Goal: Transaction & Acquisition: Book appointment/travel/reservation

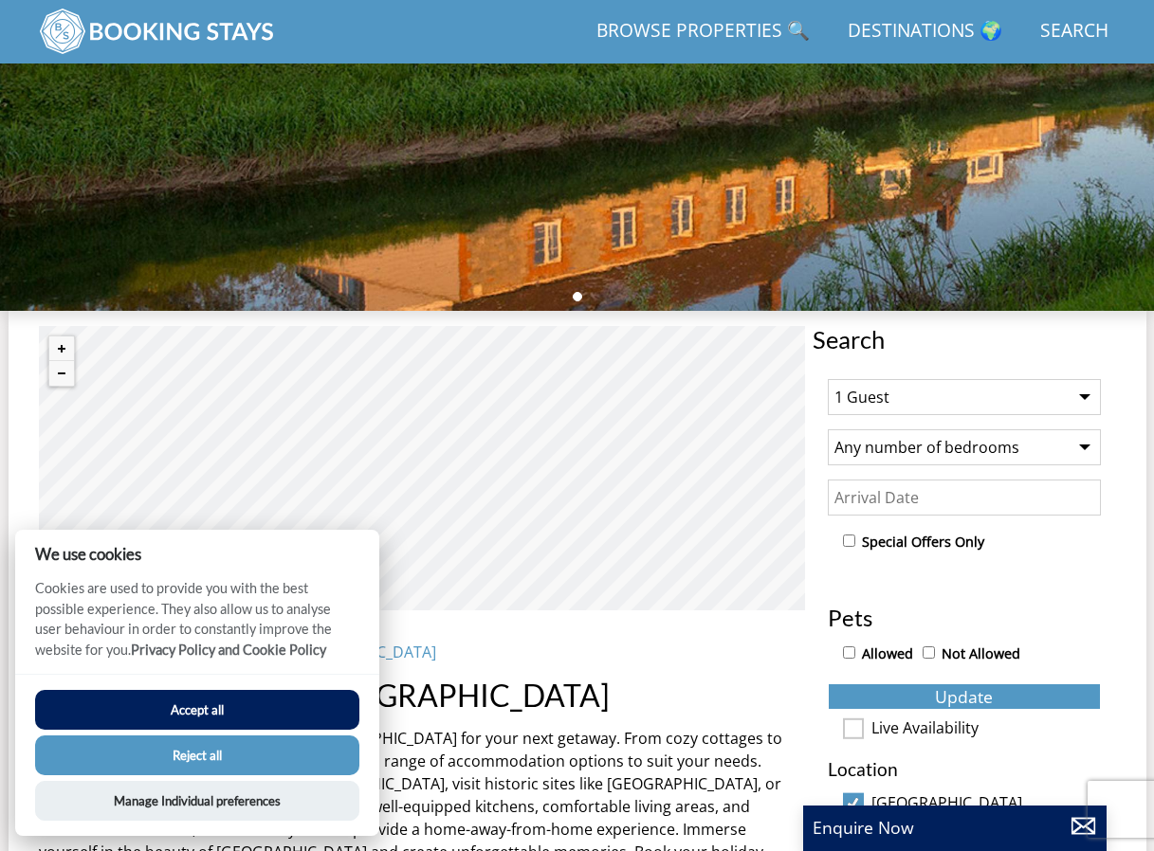
scroll to position [396, 0]
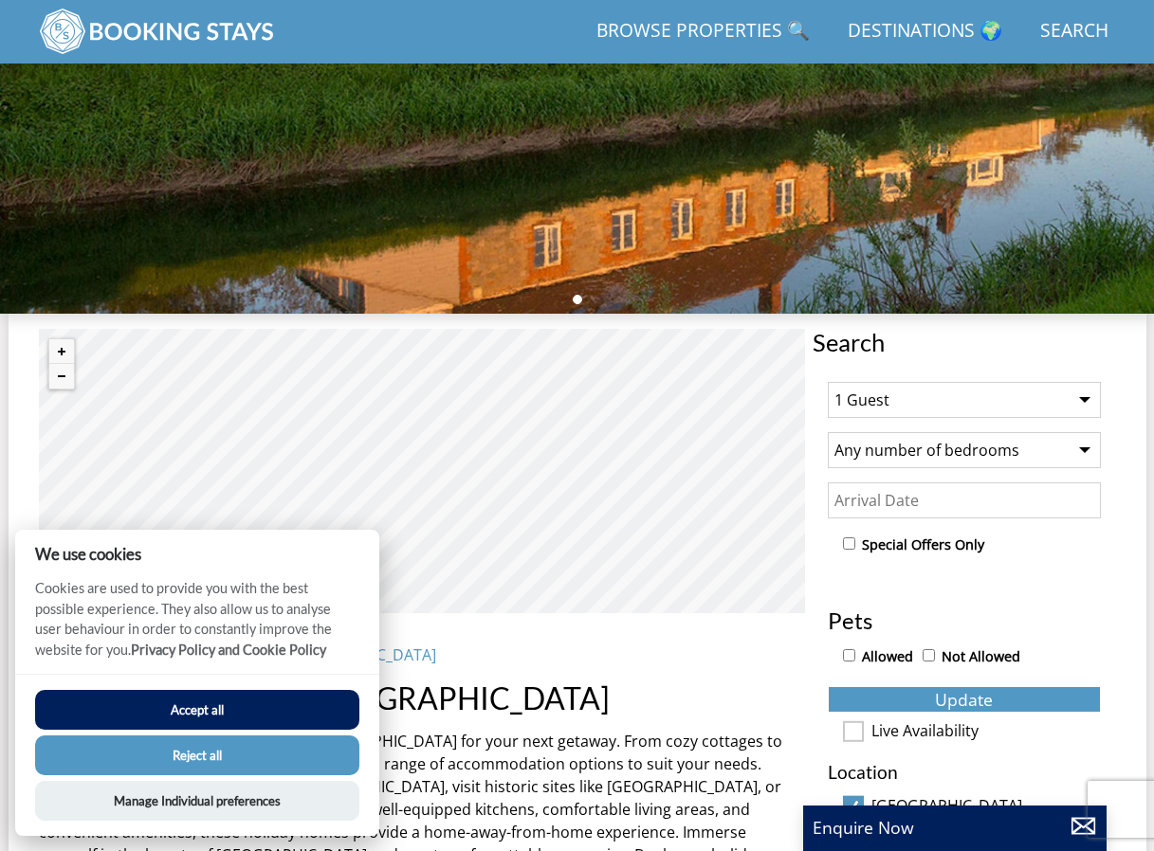
click at [301, 706] on button "Accept all" at bounding box center [197, 710] width 324 height 40
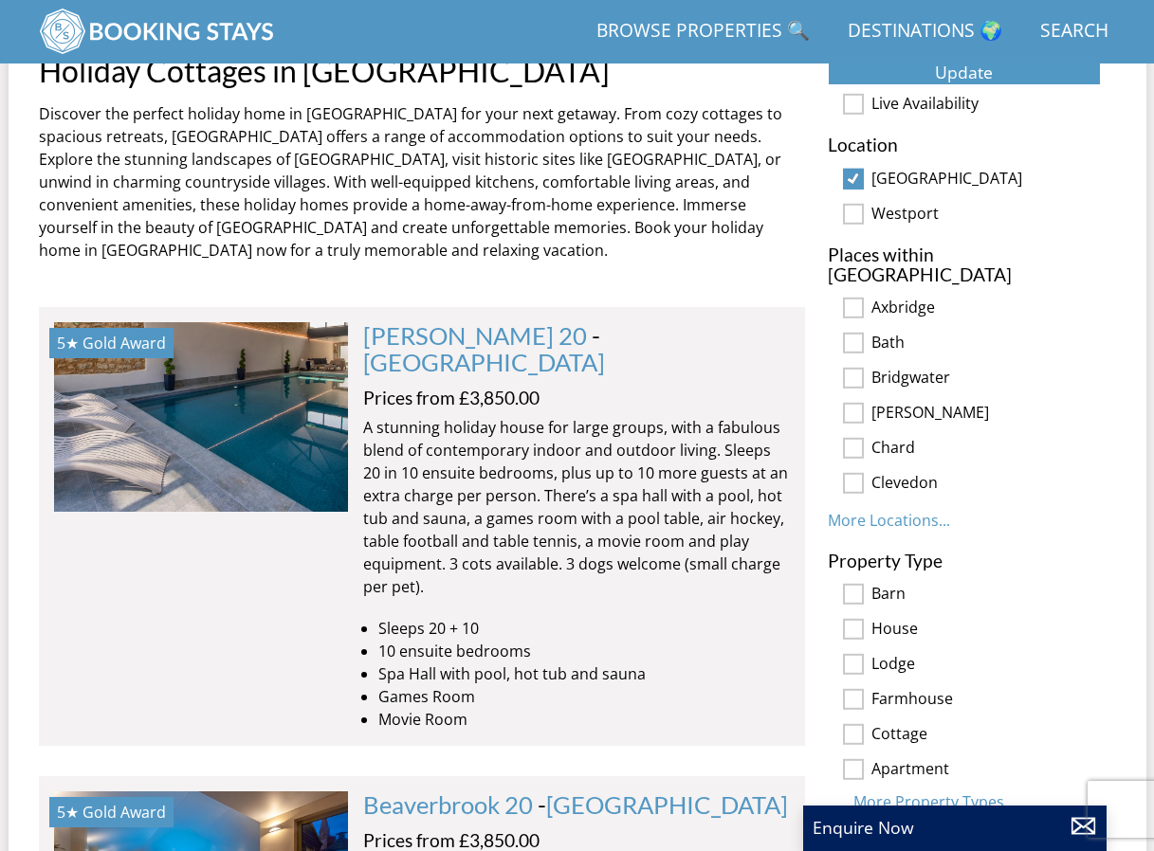
scroll to position [1060, 0]
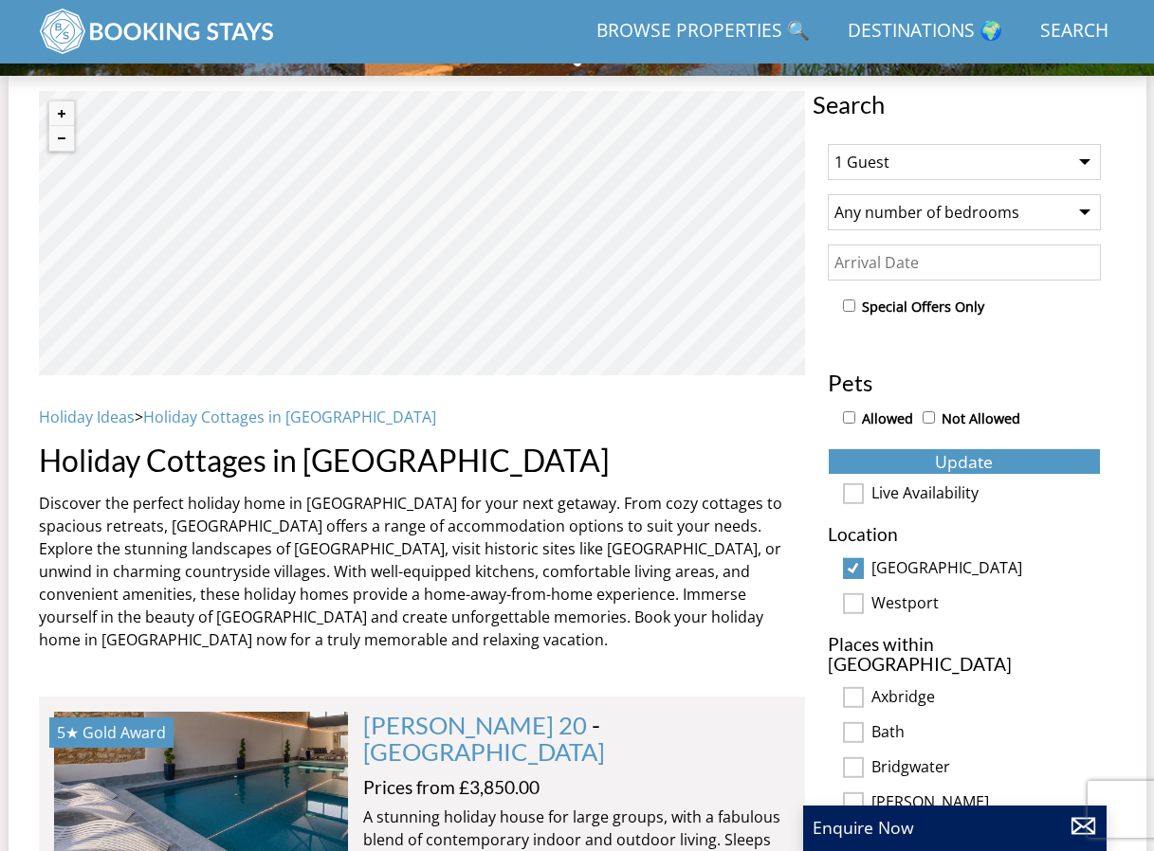
scroll to position [492, 0]
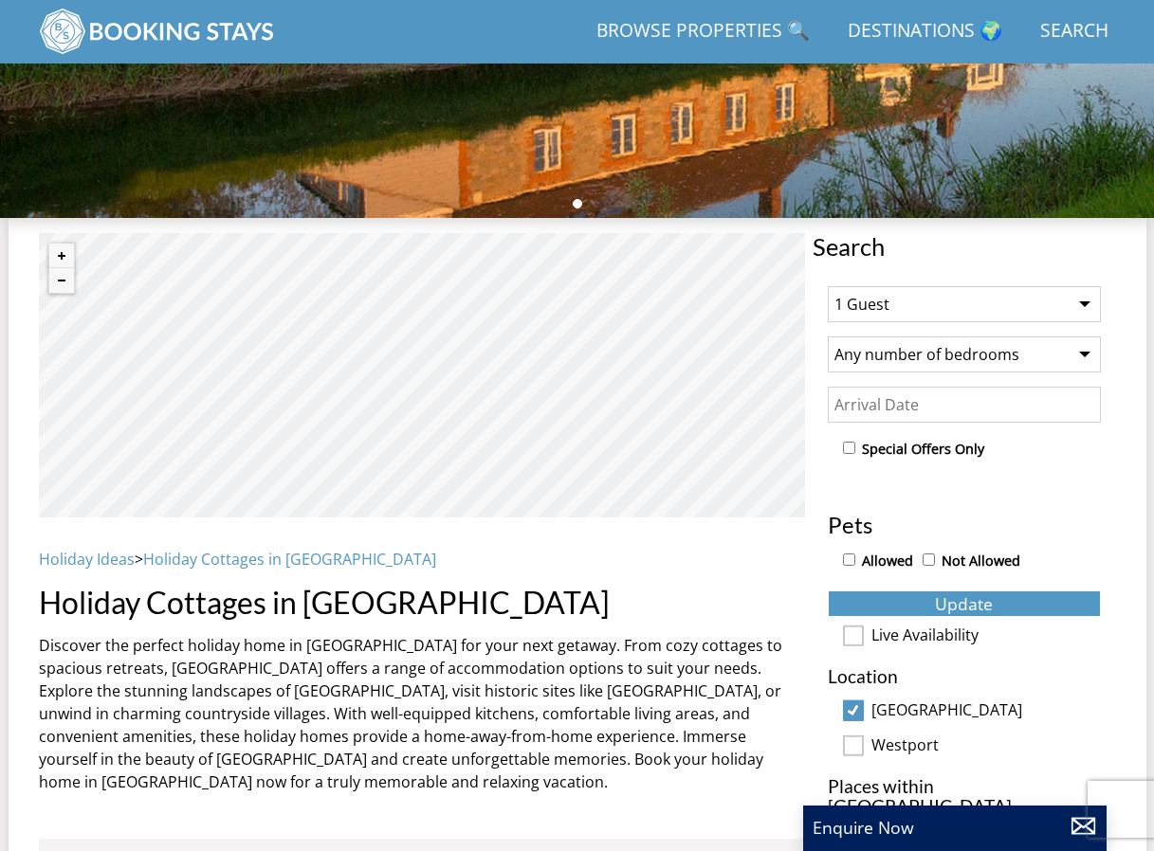
click at [865, 312] on select "1 Guest 2 Guests 3 Guests 4 Guests 5 Guests 6 Guests 7 Guests 8 Guests 9 Guests…" at bounding box center [964, 304] width 273 height 36
click at [922, 301] on select "1 Guest 2 Guests 3 Guests 4 Guests 5 Guests 6 Guests 7 Guests 8 Guests 9 Guests…" at bounding box center [964, 304] width 273 height 36
select select "17"
click at [828, 294] on select "1 Guest 2 Guests 3 Guests 4 Guests 5 Guests 6 Guests 7 Guests 8 Guests 9 Guests…" at bounding box center [964, 304] width 273 height 36
click at [848, 566] on input "Allowed" at bounding box center [849, 560] width 12 height 12
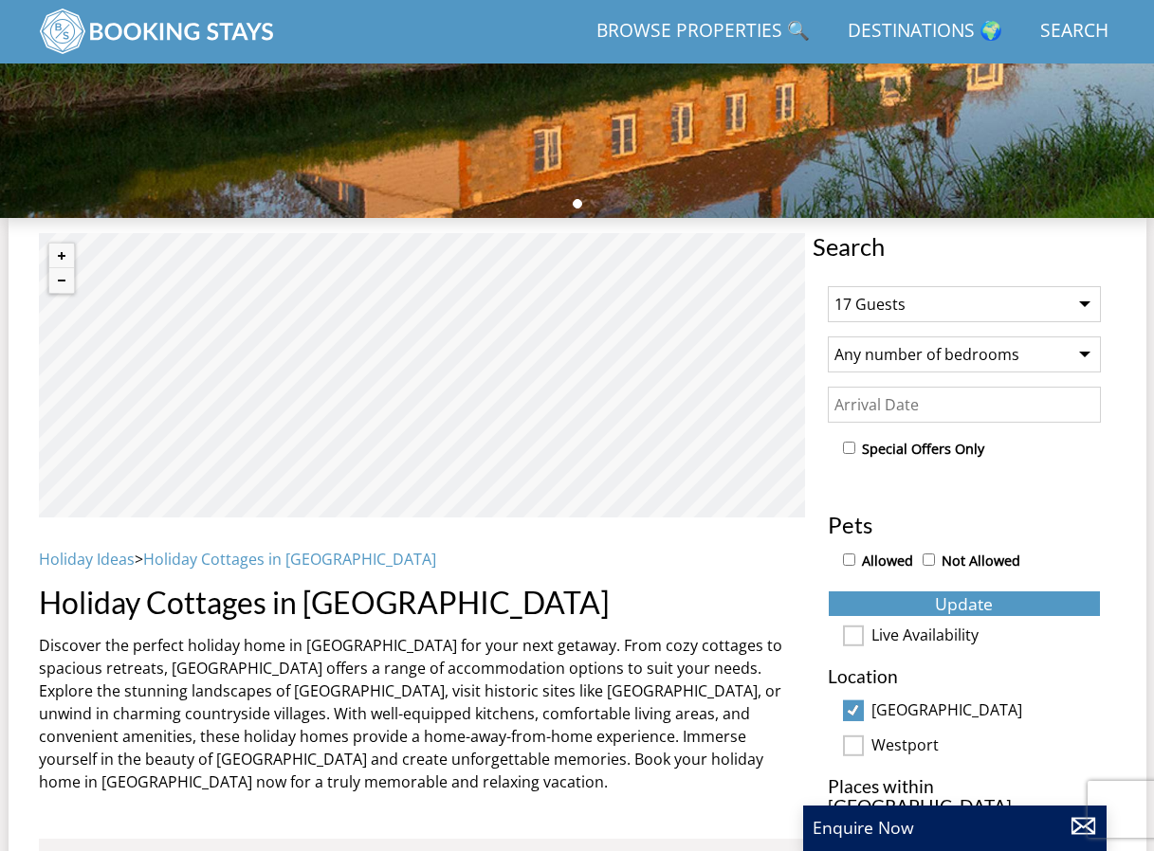
checkbox input "true"
click at [878, 603] on button "Update" at bounding box center [964, 604] width 273 height 27
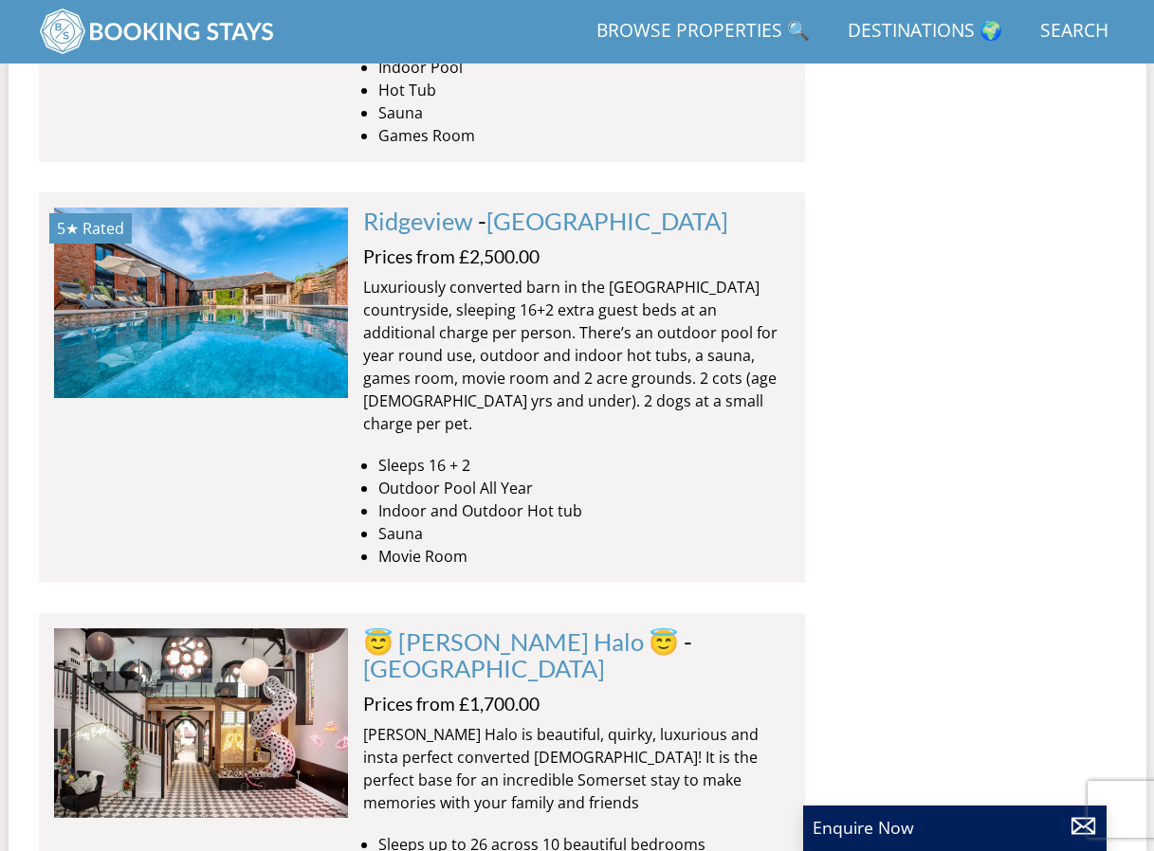
scroll to position [4758, 0]
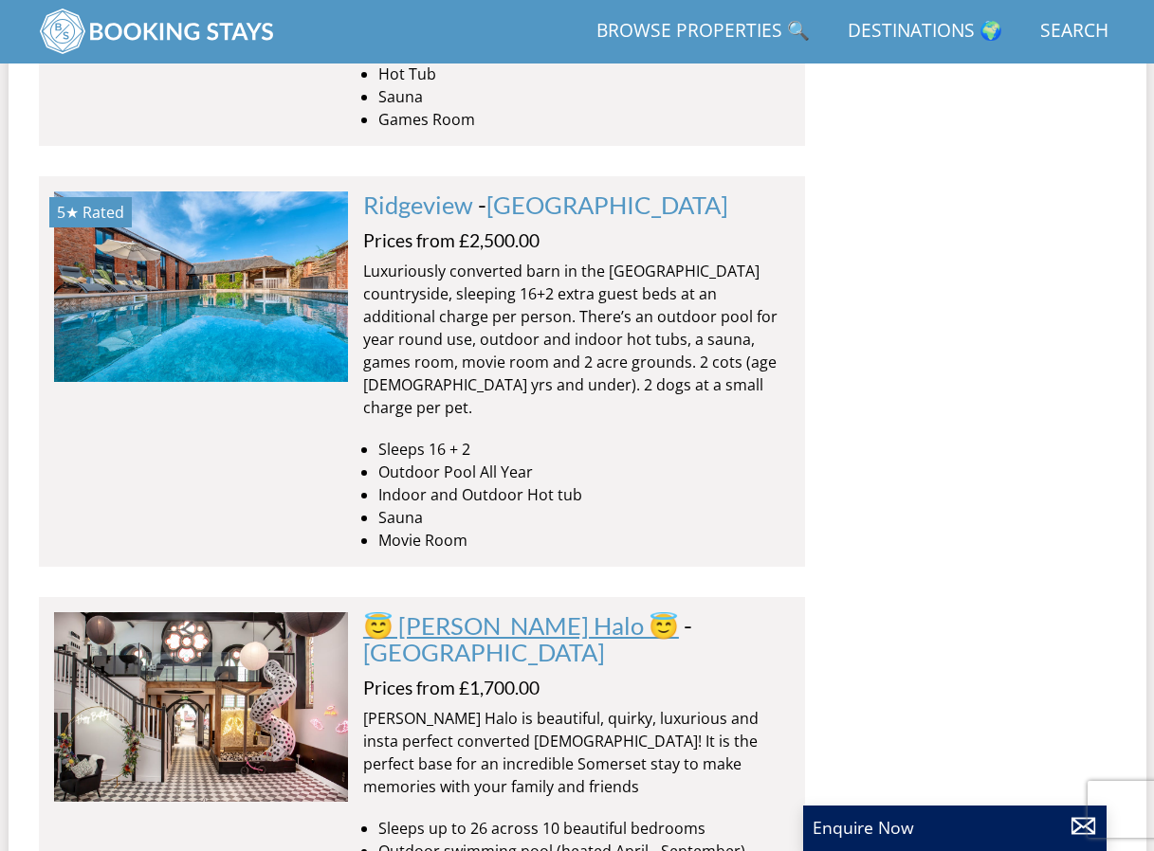
click at [469, 611] on link "😇 [PERSON_NAME] Halo 😇" at bounding box center [521, 625] width 316 height 28
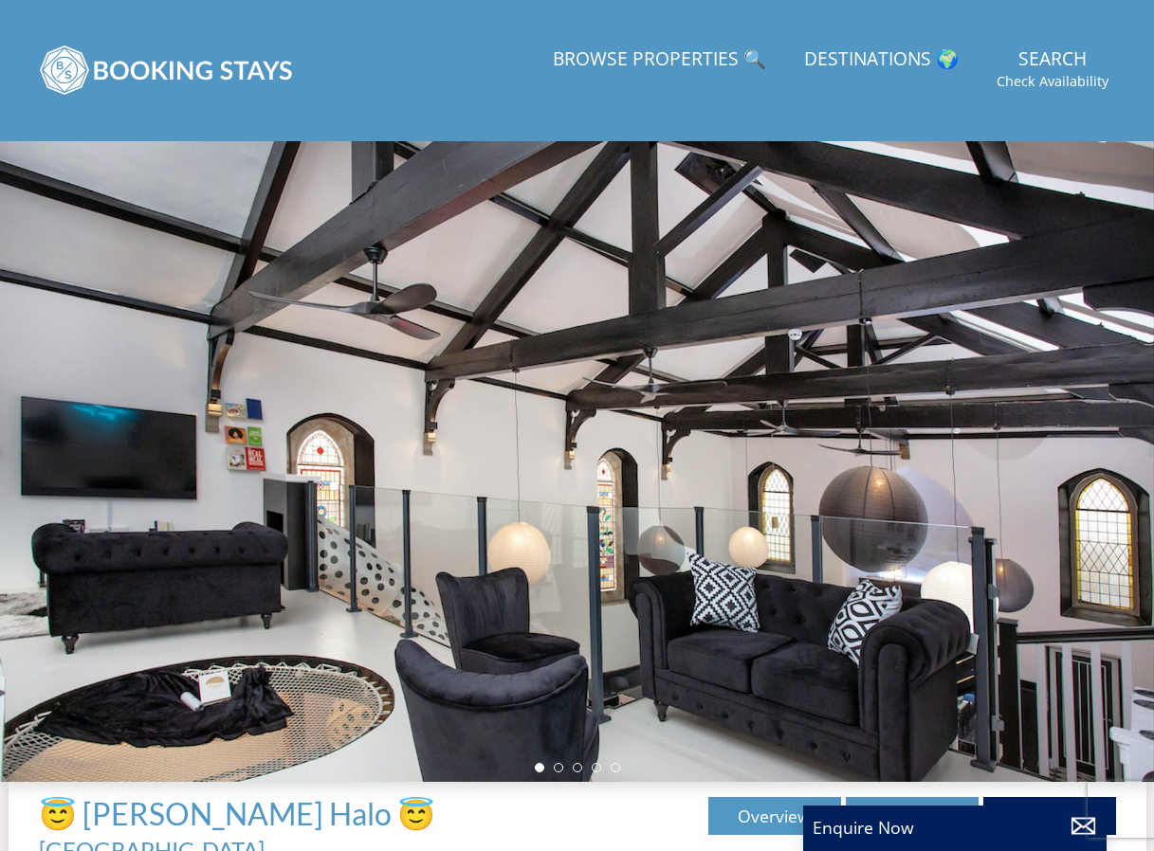
scroll to position [136, 0]
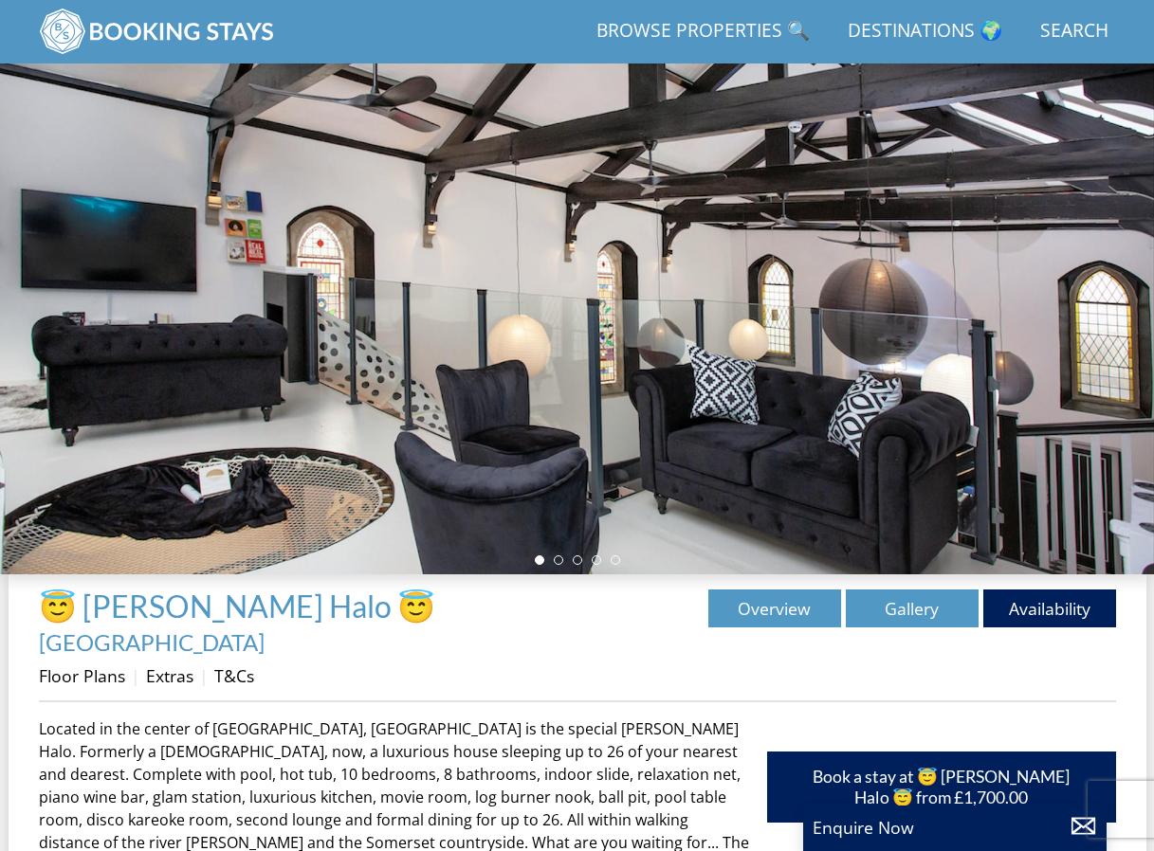
click at [975, 384] on div at bounding box center [577, 251] width 1154 height 647
click at [559, 565] on li at bounding box center [558, 560] width 9 height 9
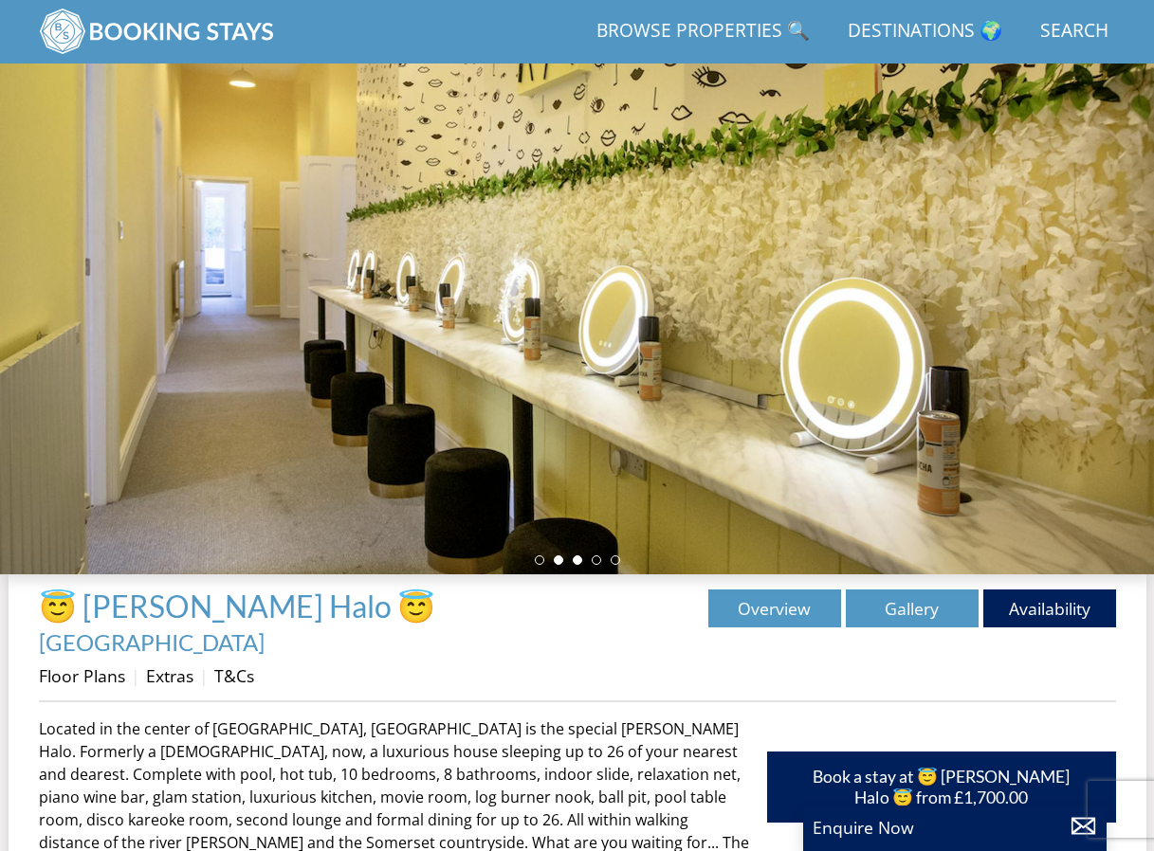
click at [575, 565] on li at bounding box center [577, 560] width 9 height 9
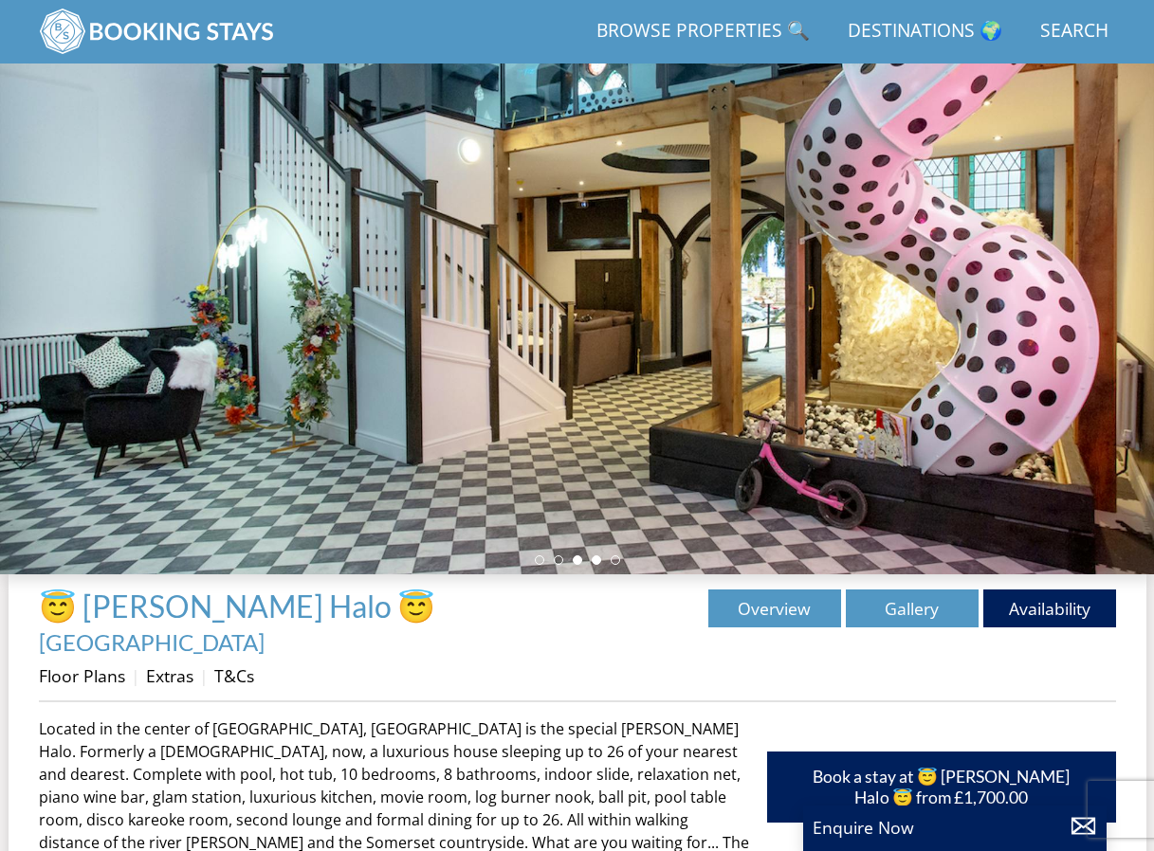
click at [594, 565] on li at bounding box center [596, 560] width 9 height 9
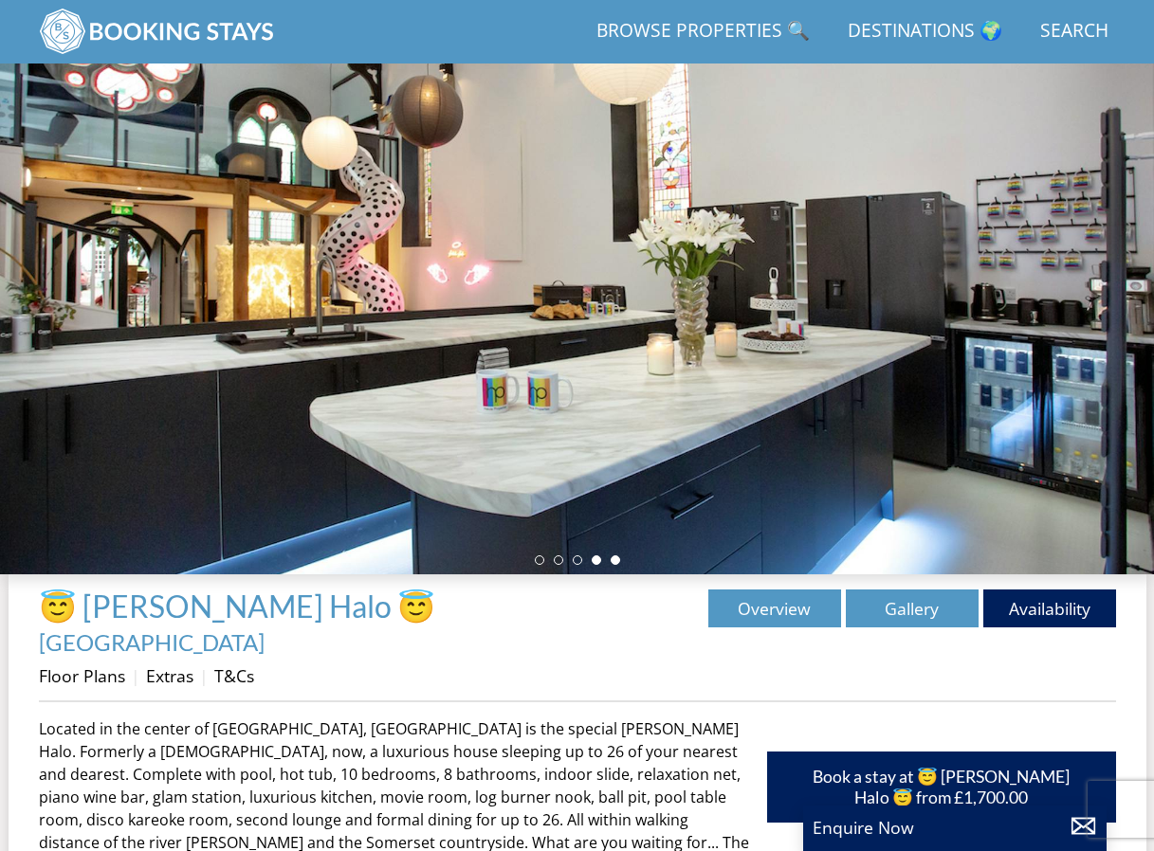
click at [615, 565] on li at bounding box center [614, 560] width 9 height 9
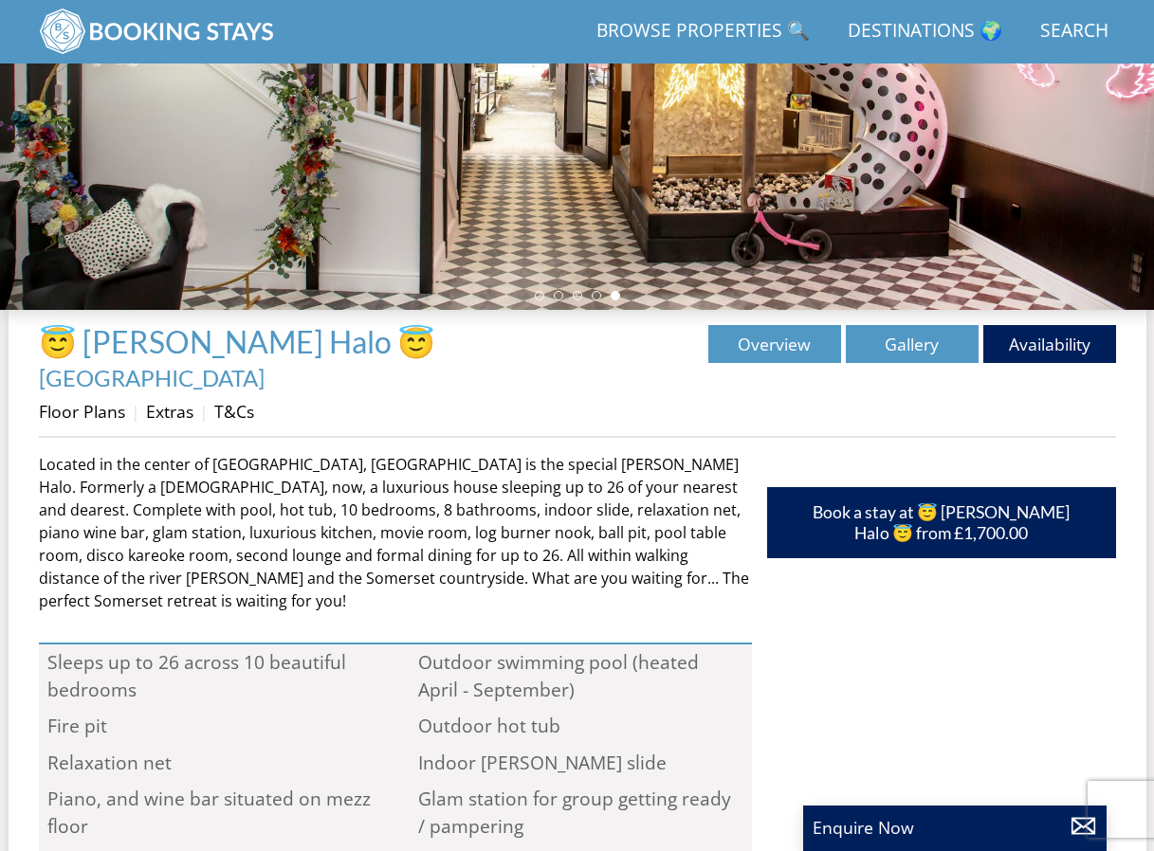
scroll to position [420, 0]
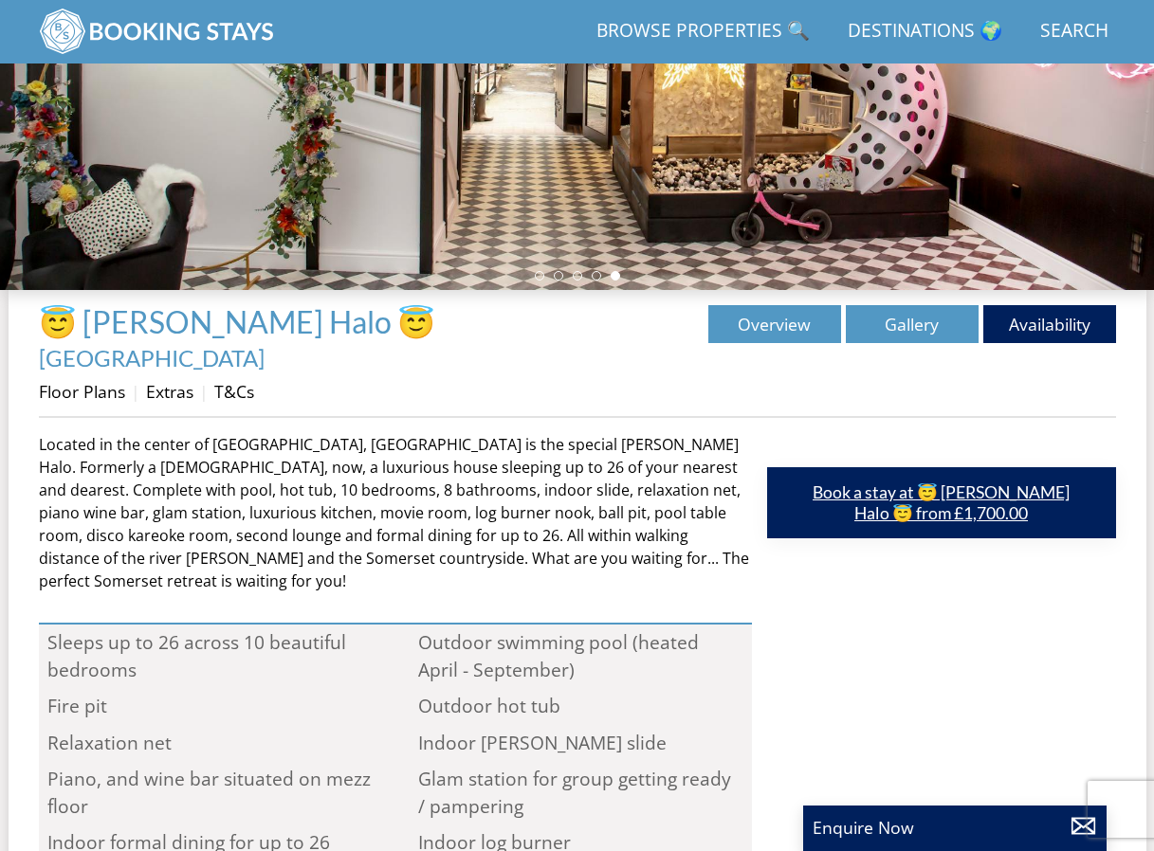
click at [931, 477] on link "Book a stay at 😇 [PERSON_NAME] Halo 😇 from £1,700.00" at bounding box center [941, 502] width 349 height 70
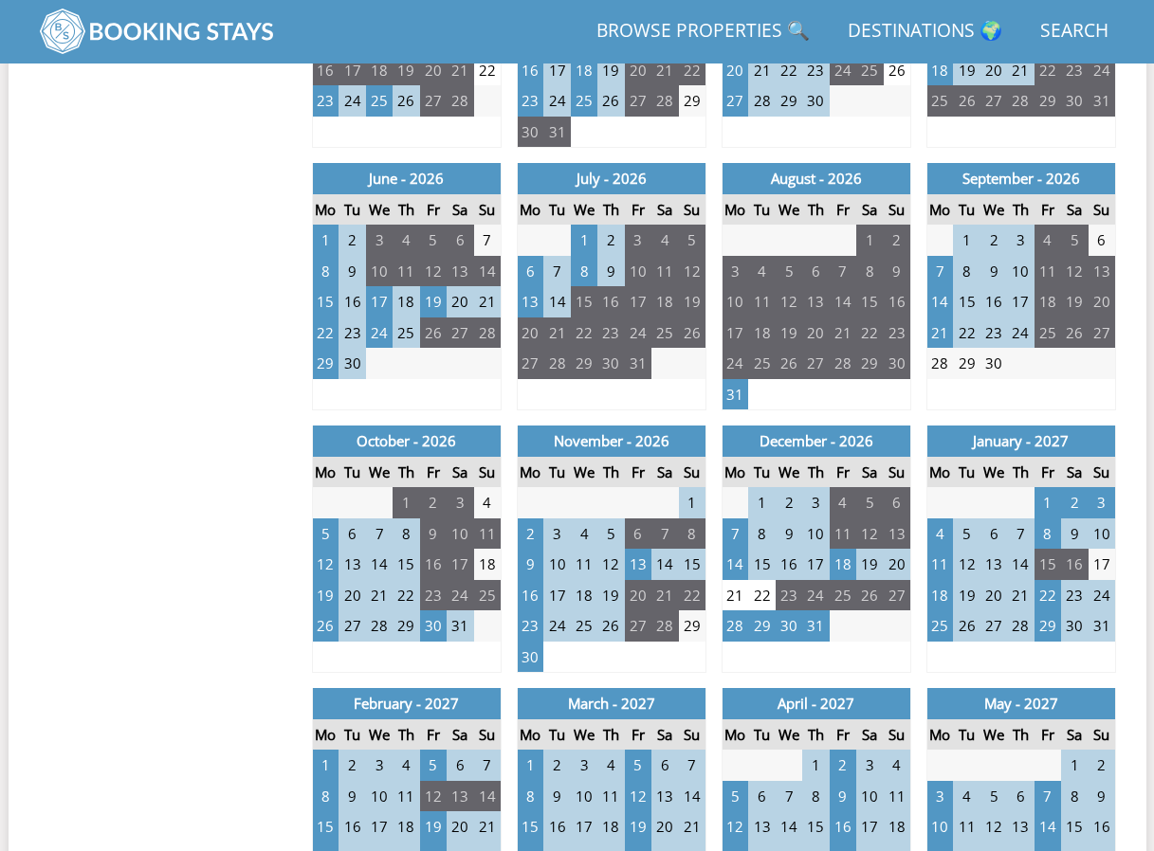
scroll to position [1277, 0]
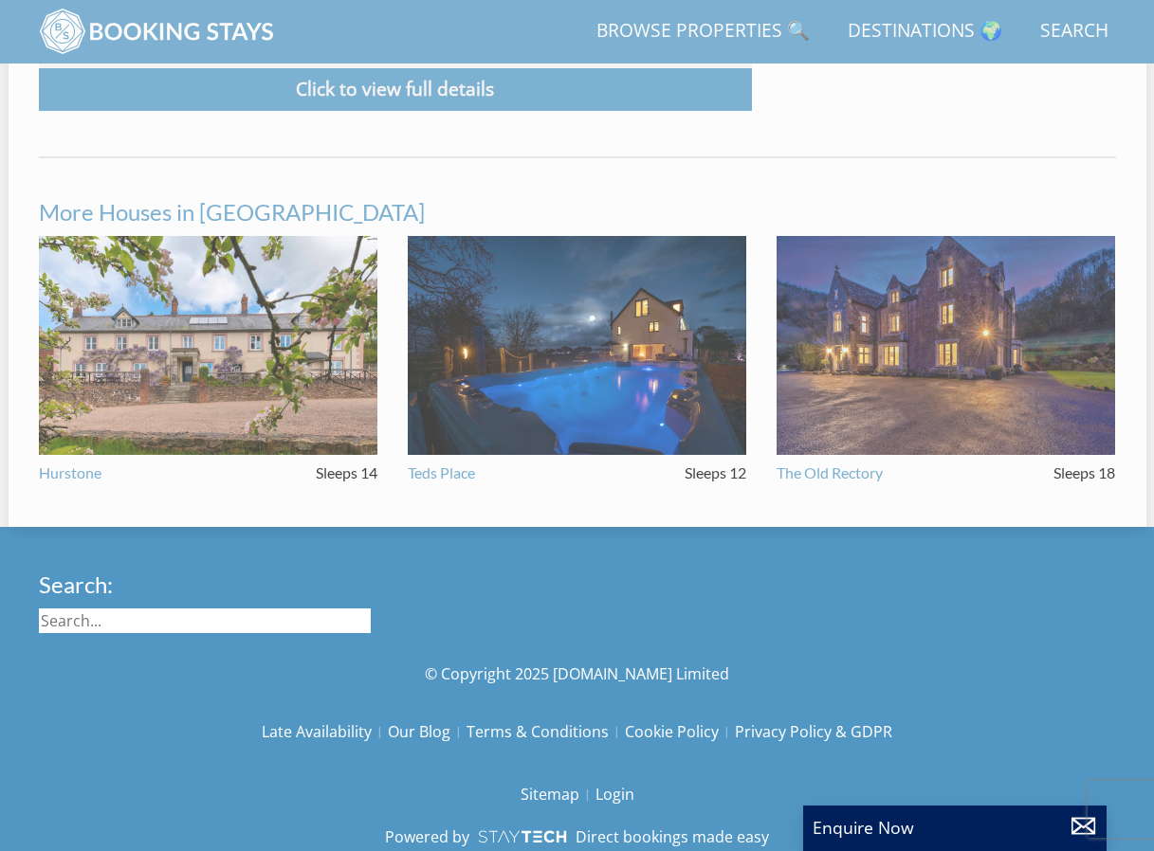
scroll to position [420, 0]
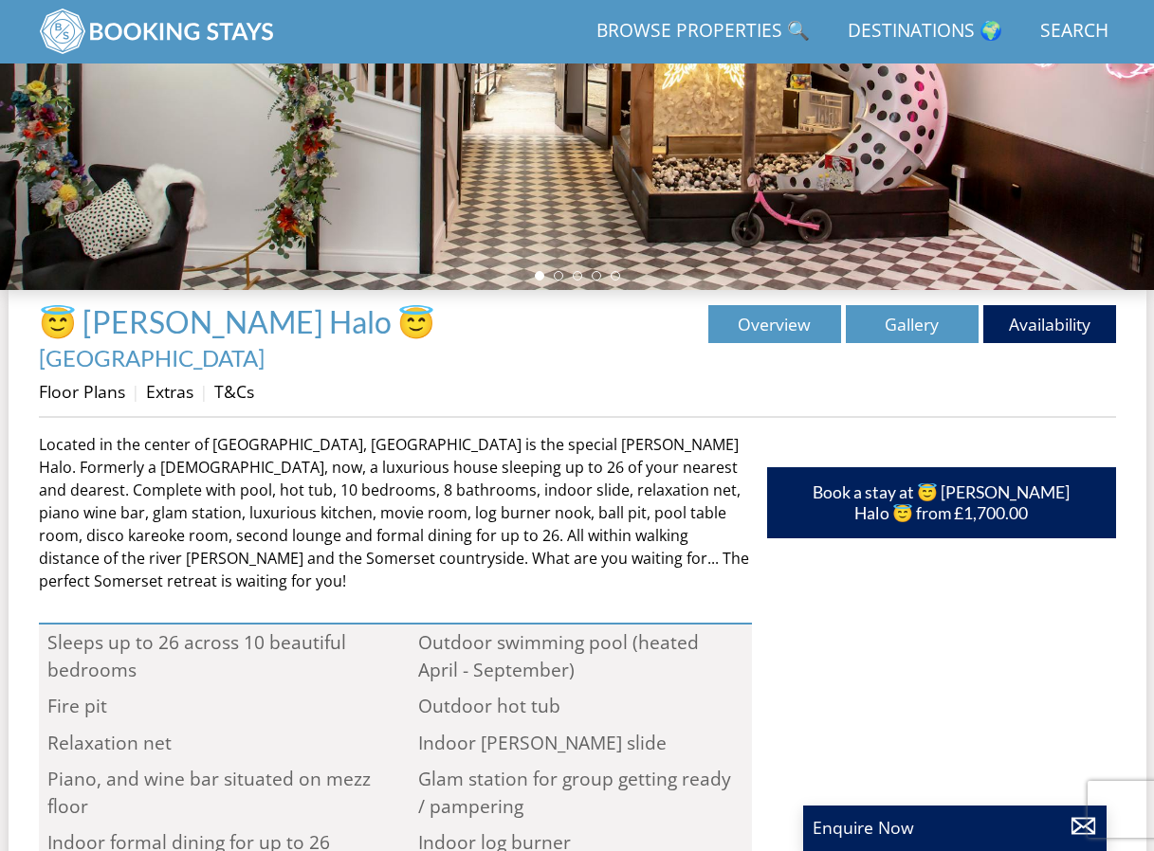
select select "17"
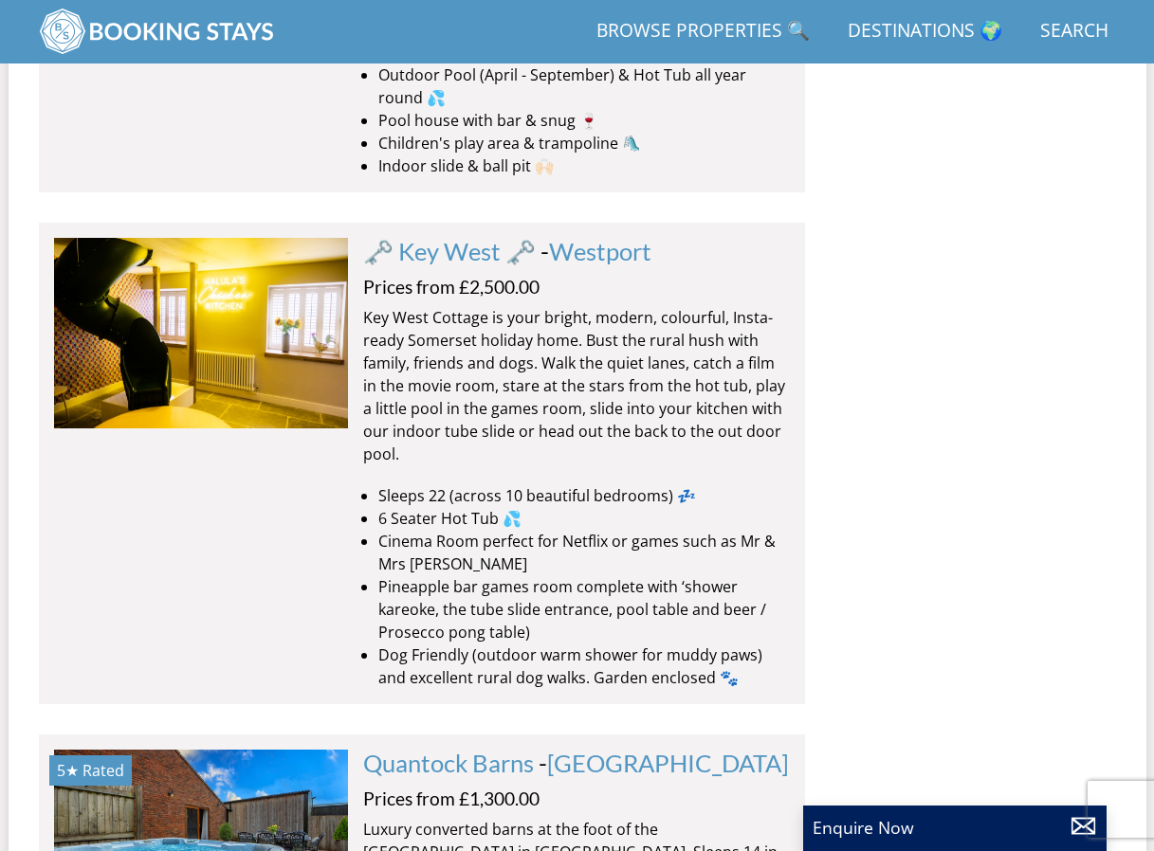
scroll to position [5990, 0]
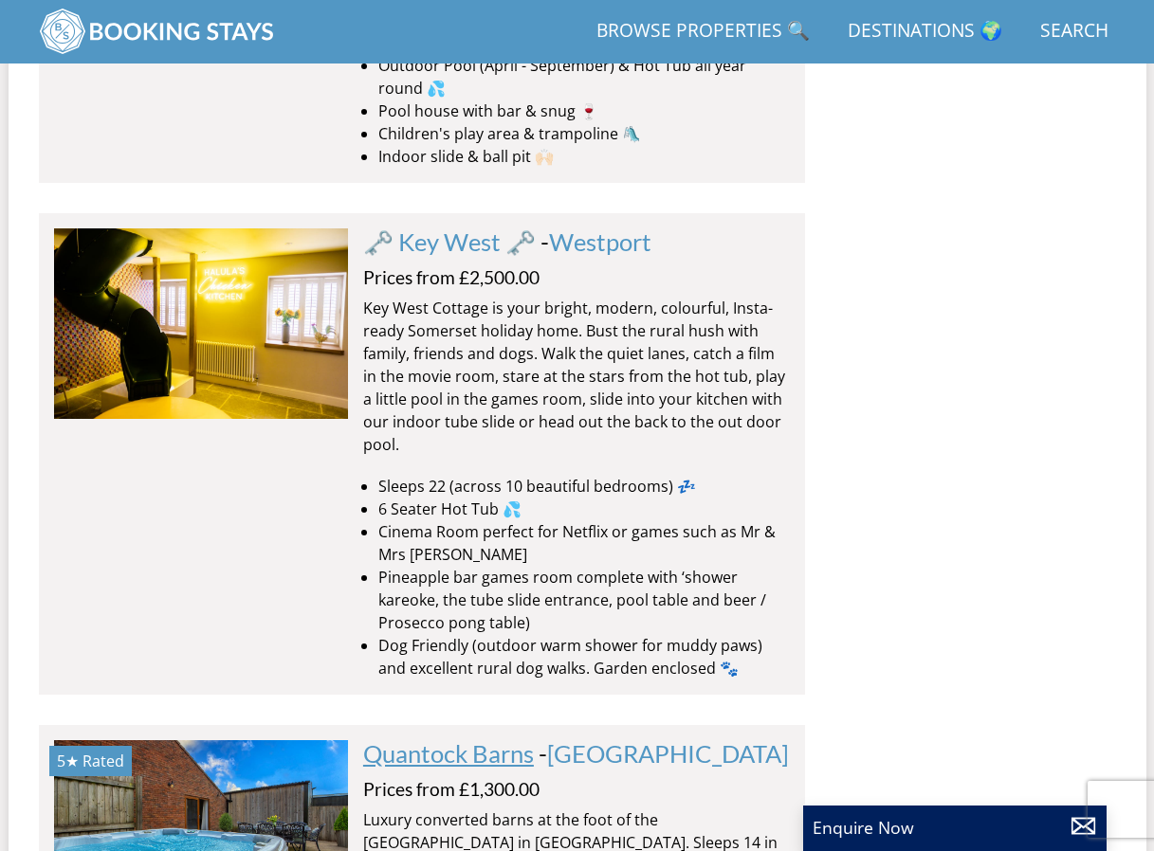
click at [502, 739] on link "Quantock Barns" at bounding box center [448, 753] width 171 height 28
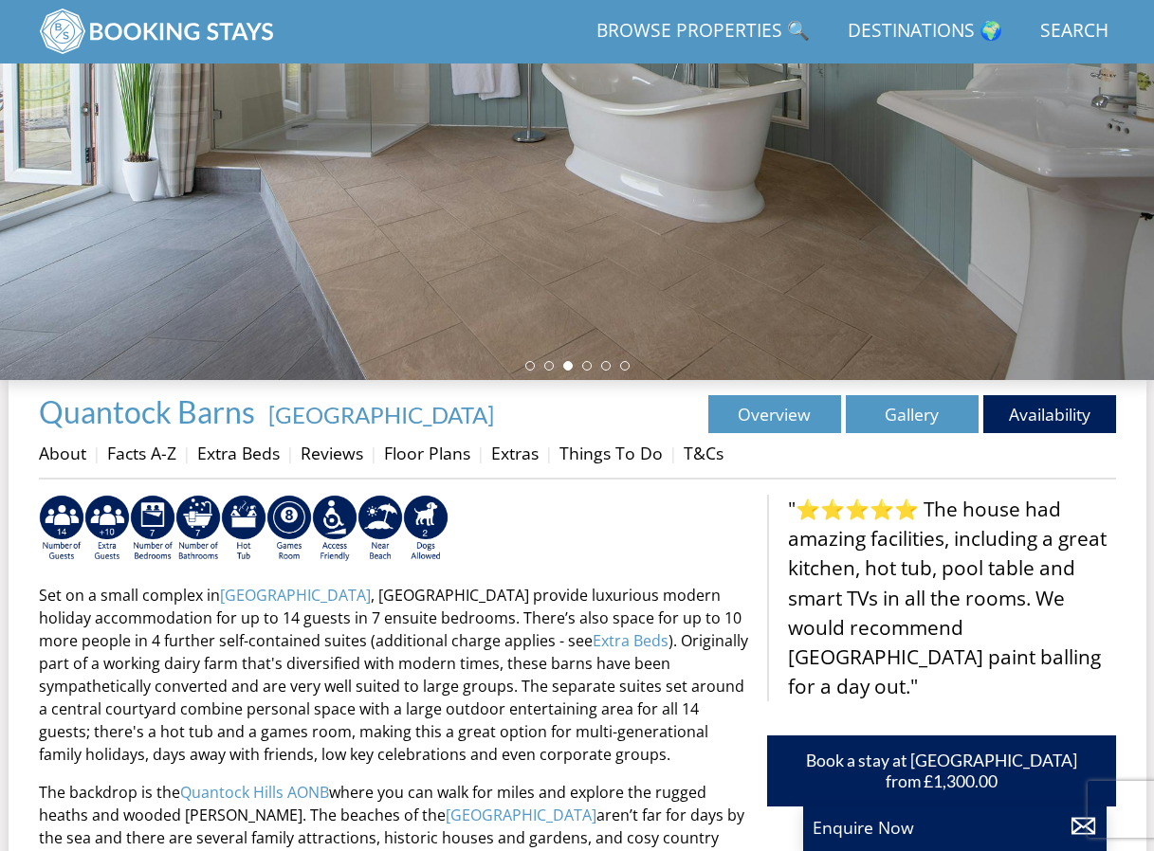
scroll to position [329, 0]
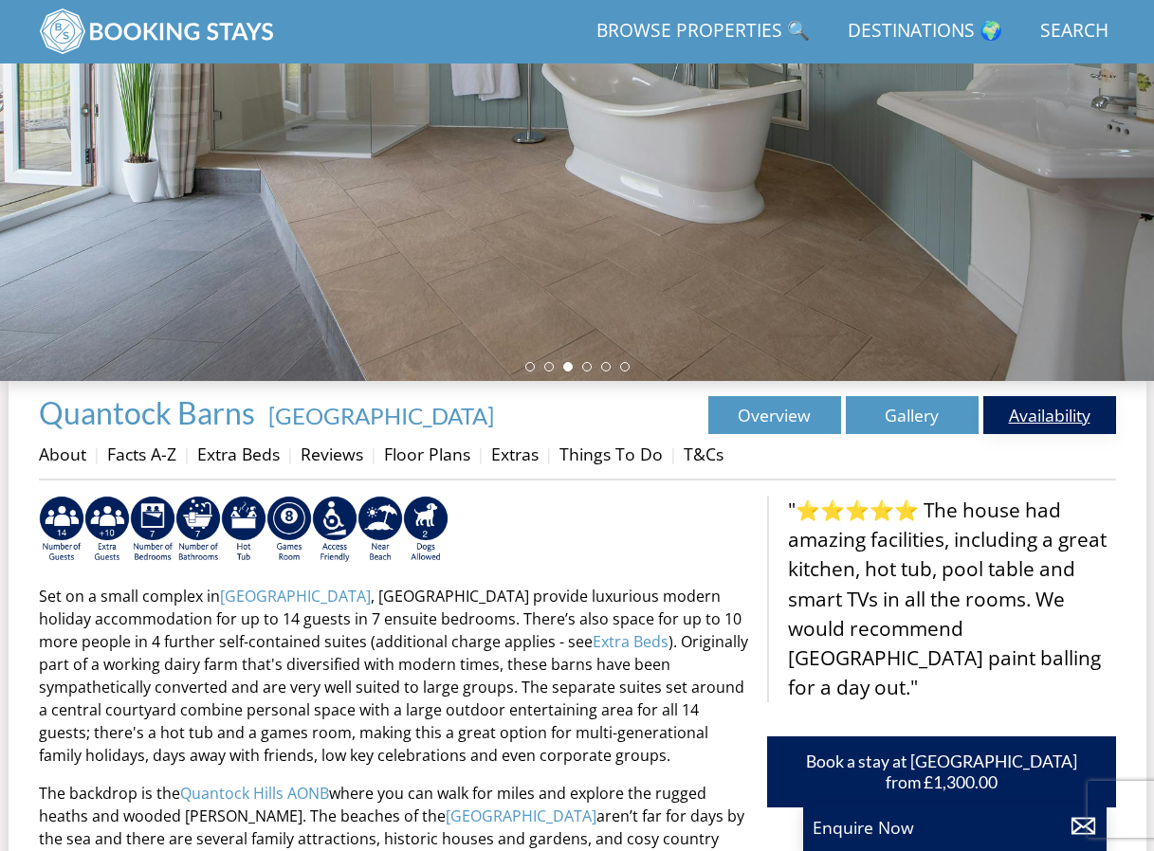
click at [1045, 424] on link "Availability" at bounding box center [1049, 415] width 133 height 38
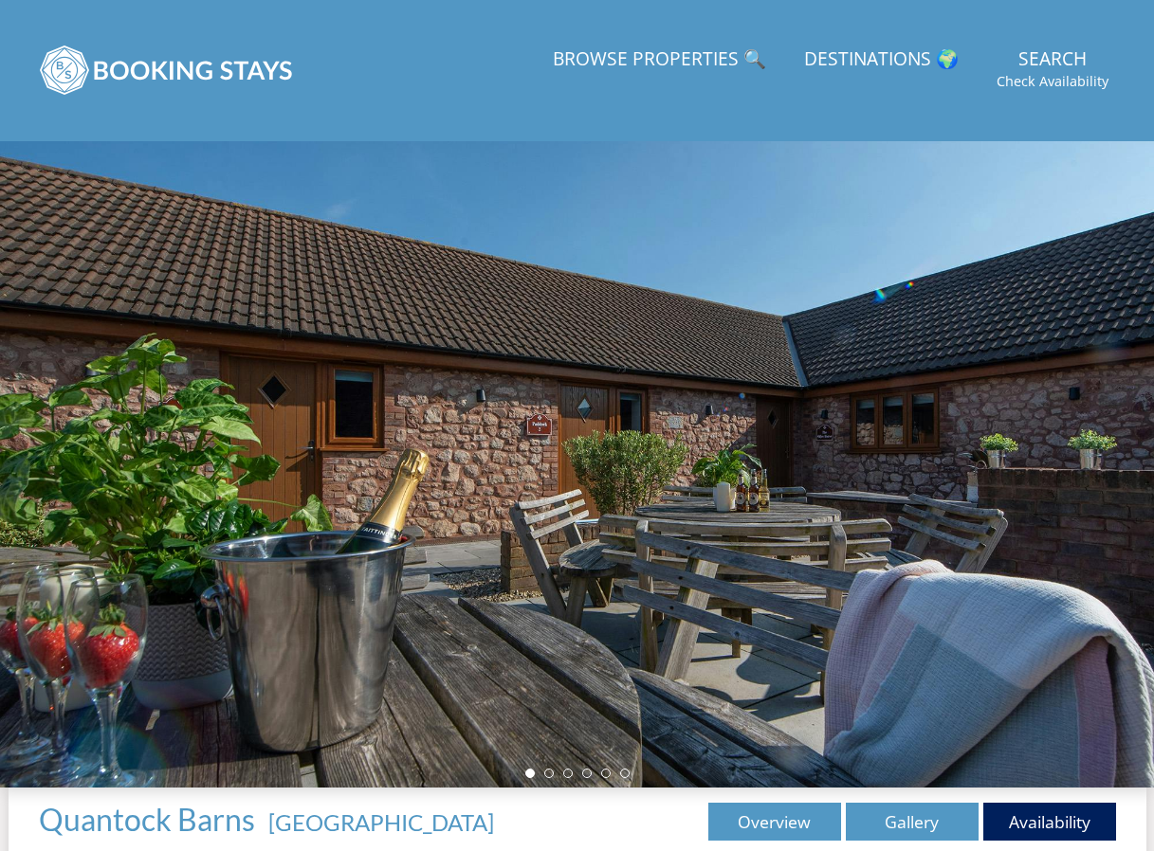
scroll to position [424, 0]
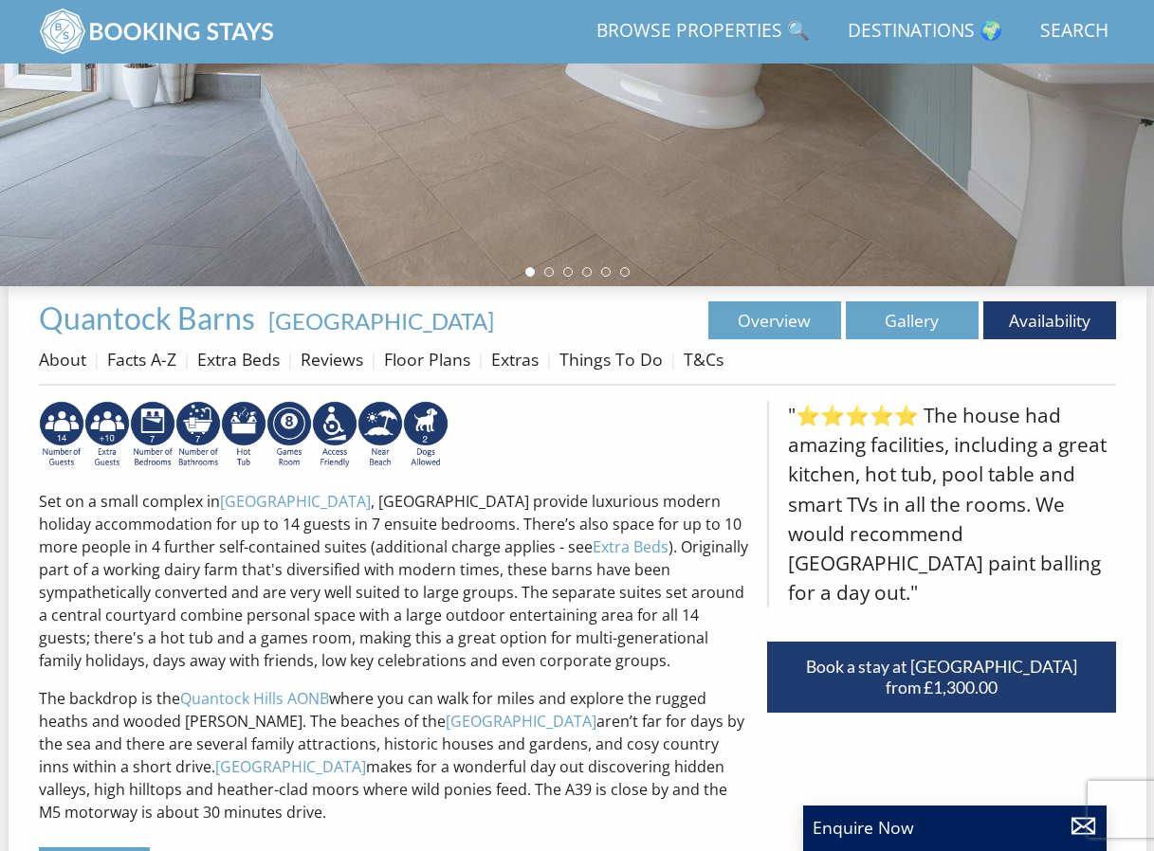
scroll to position [329, 0]
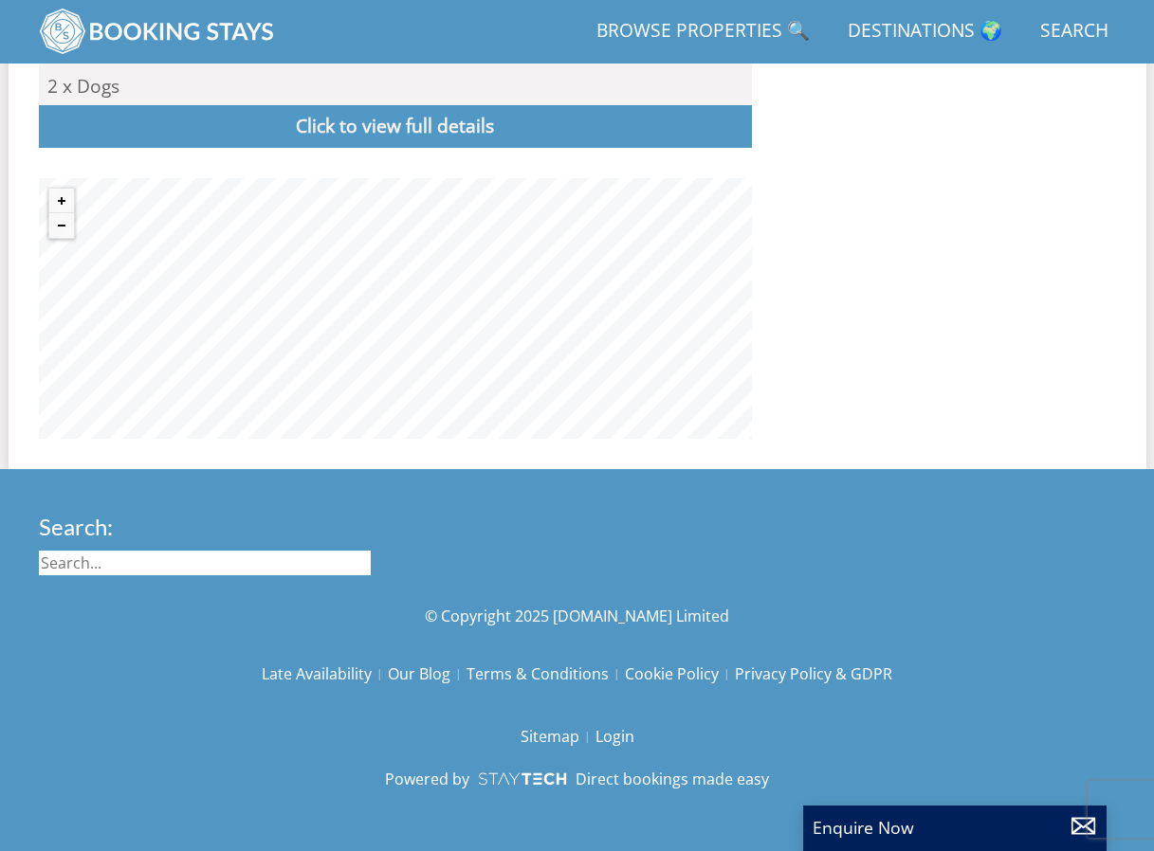
select select "17"
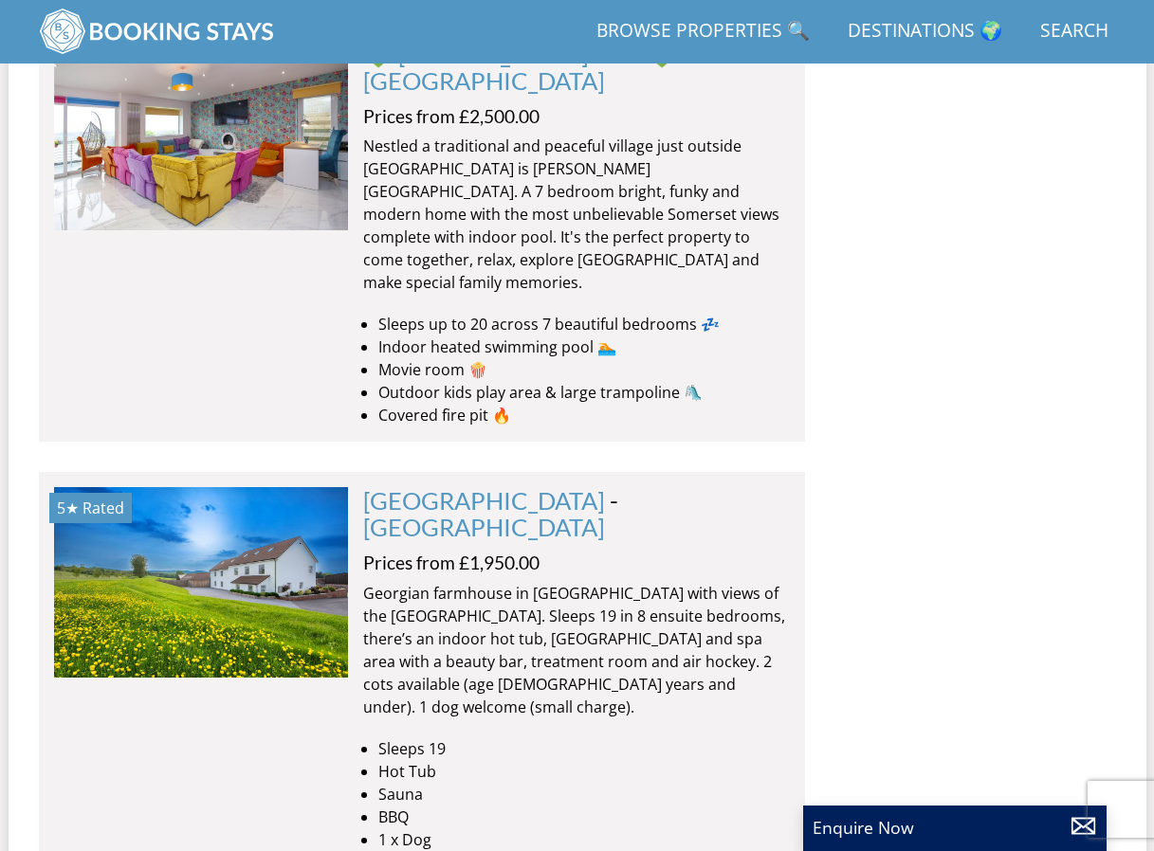
scroll to position [9297, 0]
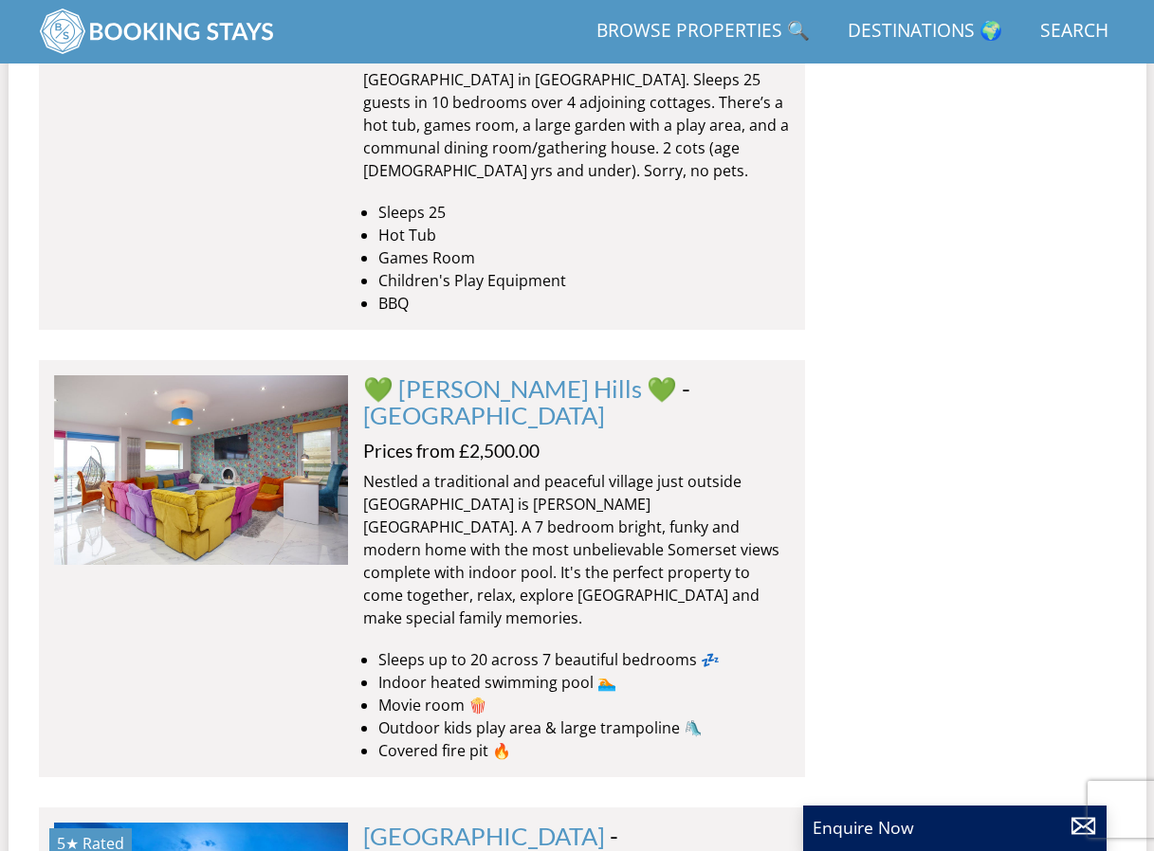
scroll to position [10719, 0]
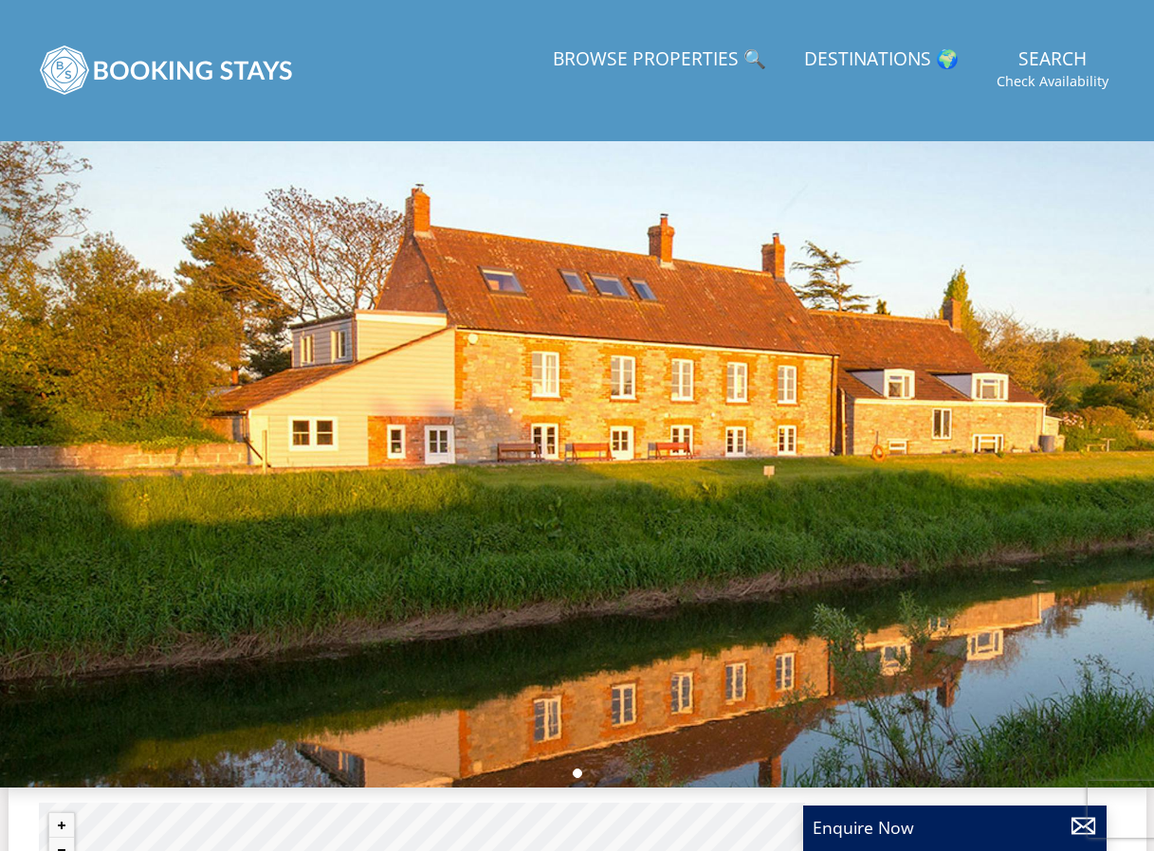
click at [710, 57] on link "Browse Properties 🔍" at bounding box center [659, 60] width 228 height 43
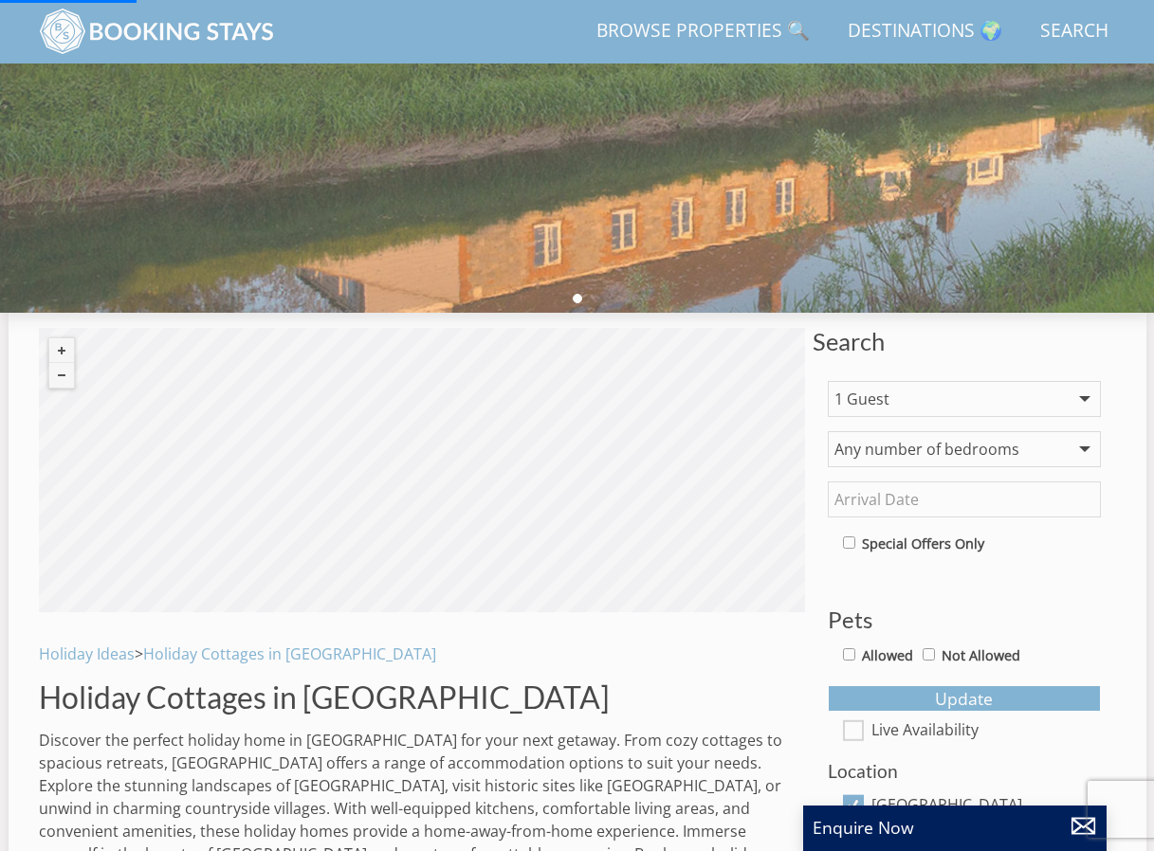
scroll to position [396, 0]
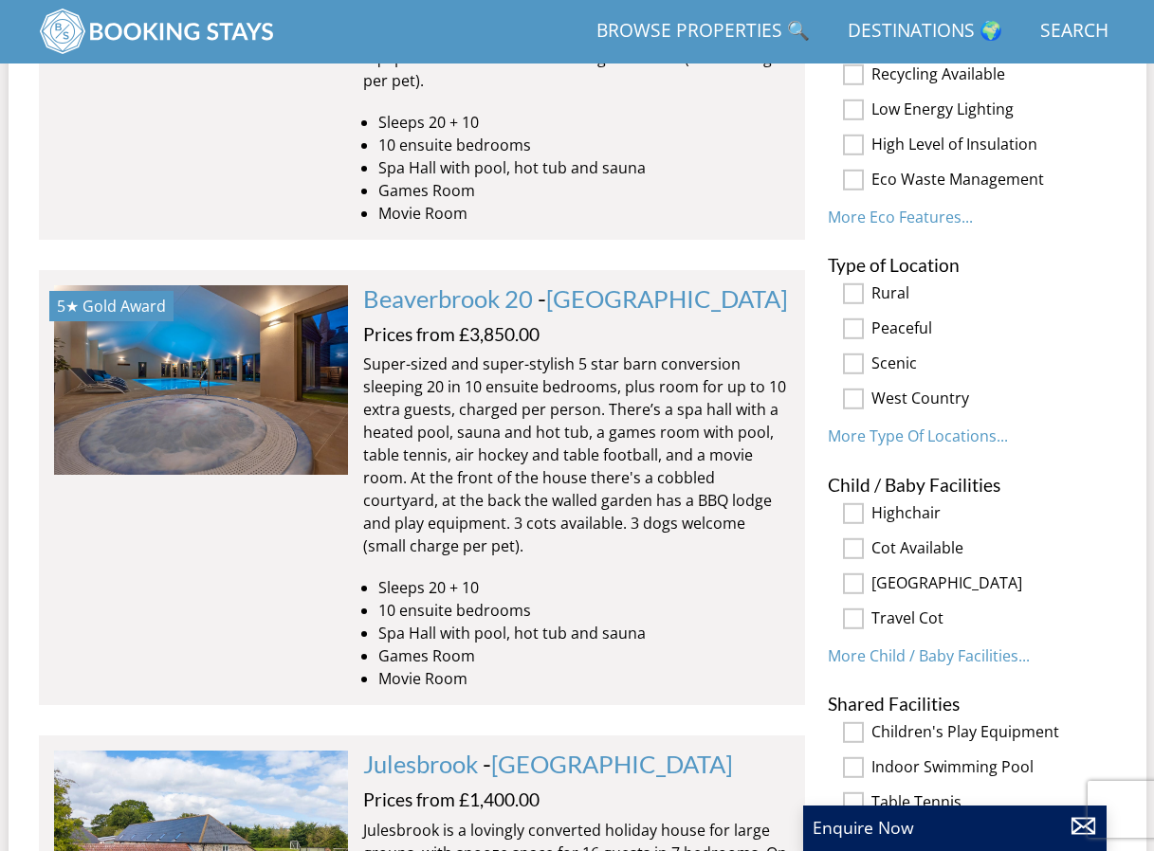
click at [1063, 28] on link "Search Check Availability" at bounding box center [1073, 31] width 83 height 43
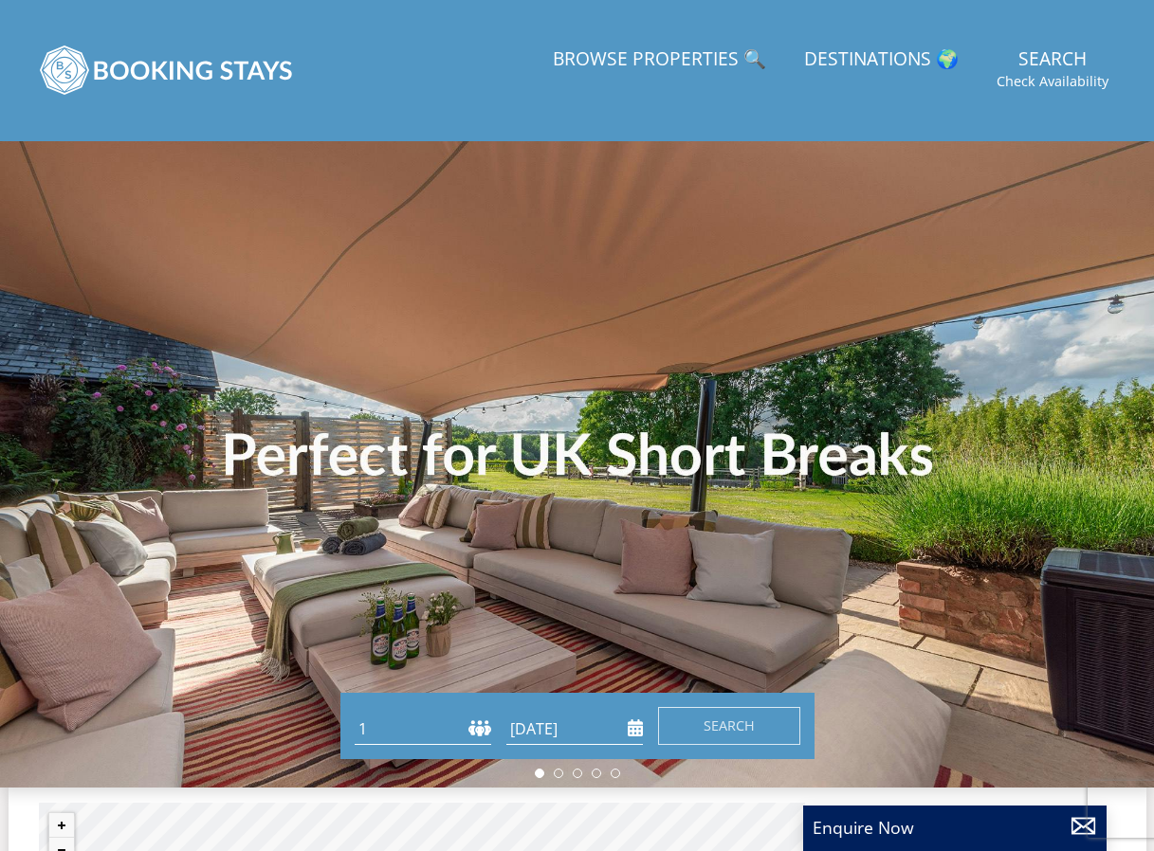
click at [1068, 54] on link "Search Check Availability" at bounding box center [1052, 70] width 127 height 62
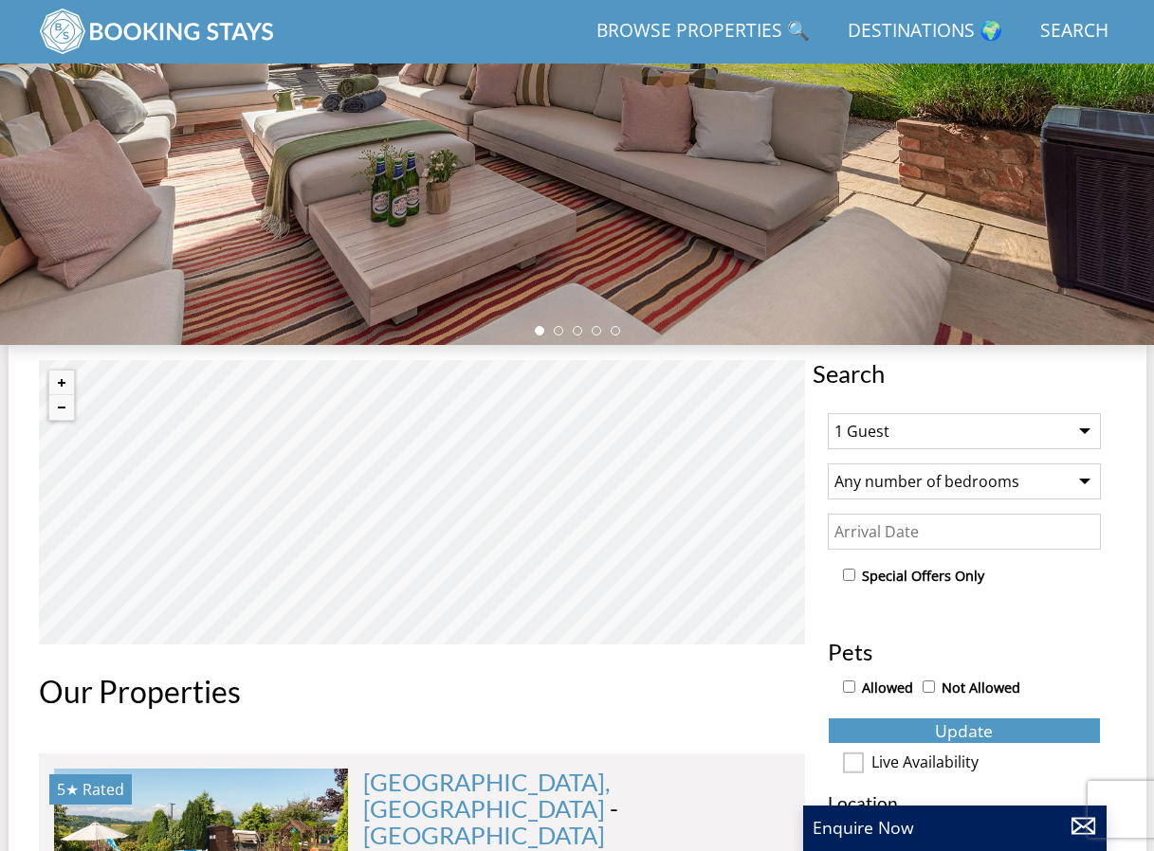
scroll to position [331, 0]
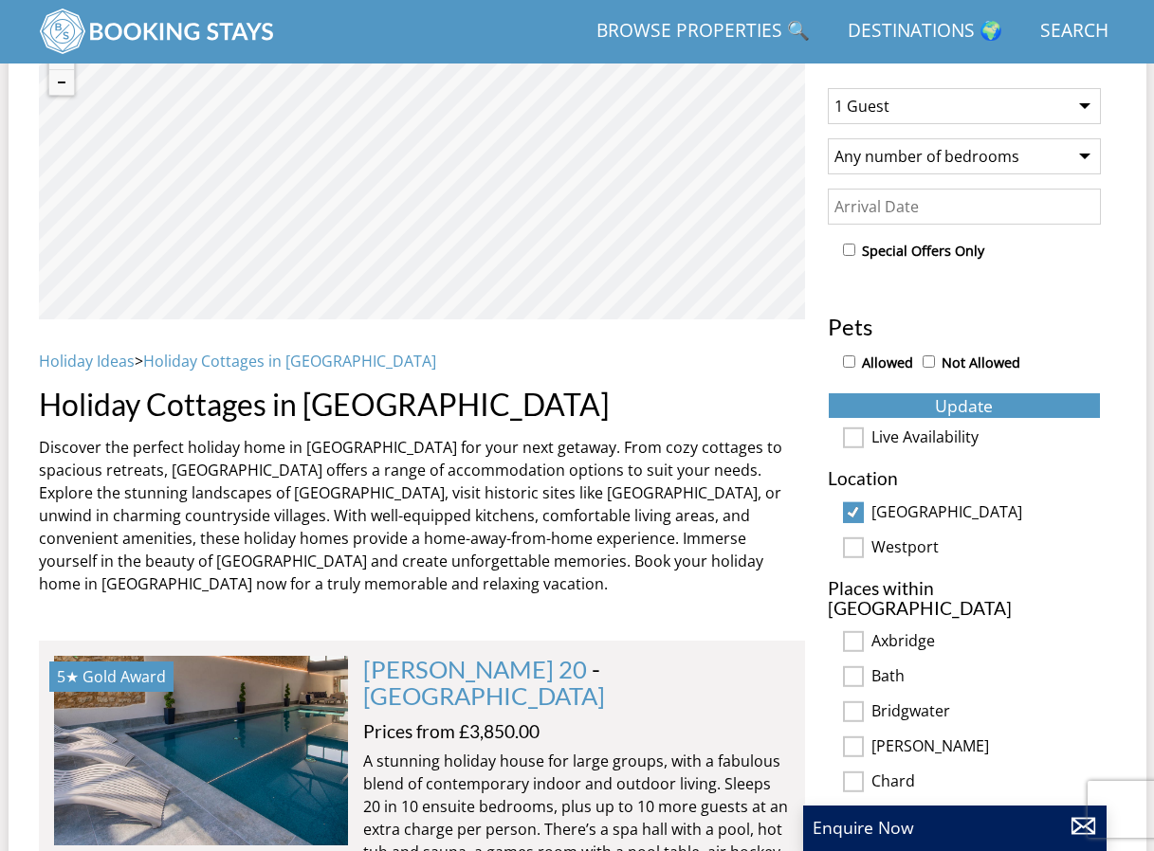
scroll to position [681, 0]
